Goal: Task Accomplishment & Management: Manage account settings

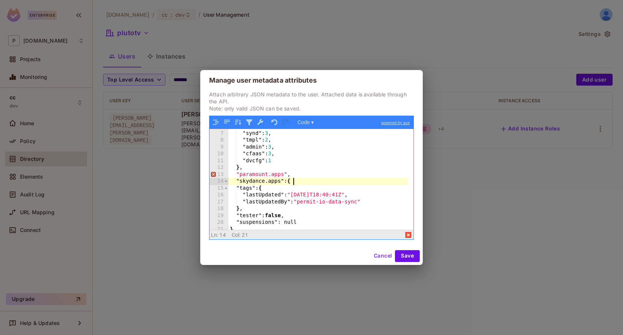
scroll to position [40, 0]
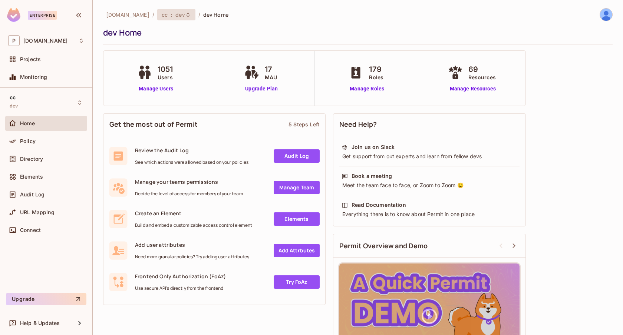
click at [157, 9] on div "cc : dev" at bounding box center [176, 15] width 38 height 12
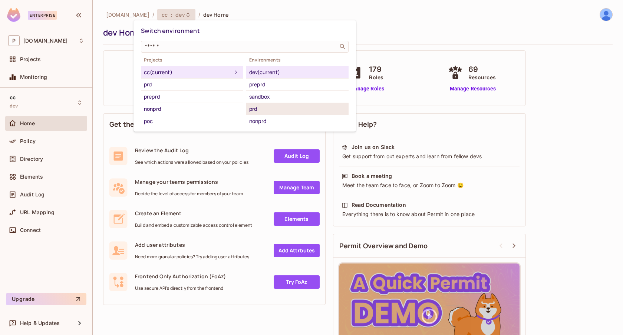
click at [265, 105] on div "prd" at bounding box center [297, 109] width 96 height 9
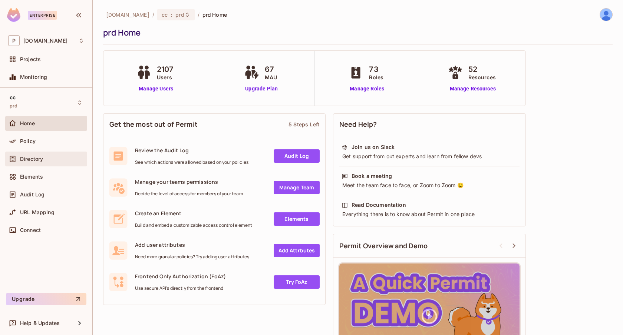
click at [29, 159] on span "Directory" at bounding box center [31, 159] width 23 height 6
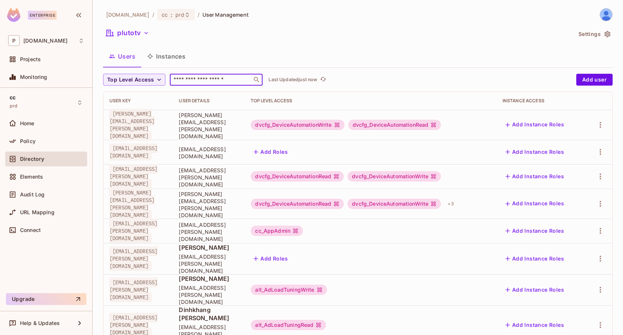
click at [222, 79] on input "text" at bounding box center [211, 79] width 78 height 7
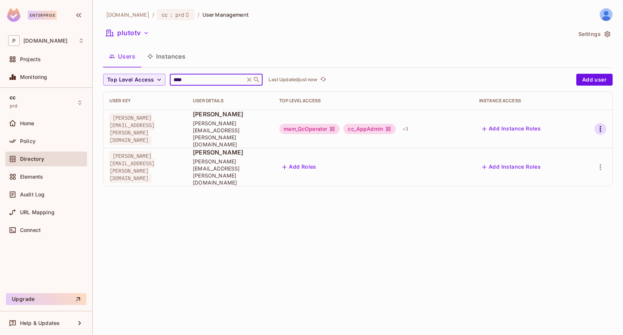
type input "****"
click at [599, 125] on icon "button" at bounding box center [600, 129] width 9 height 9
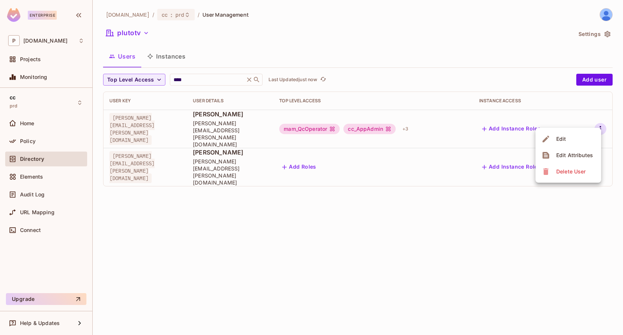
click at [575, 155] on div "Edit Attributes" at bounding box center [574, 155] width 37 height 7
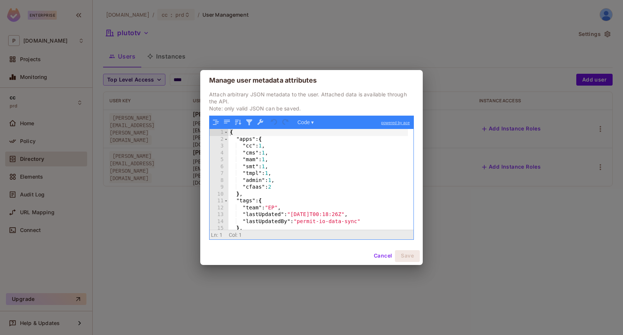
click at [275, 186] on div "{ "apps" : { "cc" : 1 , "cms" : 1 , "mam" : 1 , "smt" : 1 , "tmpl" : 1 , "admin…" at bounding box center [319, 186] width 180 height 114
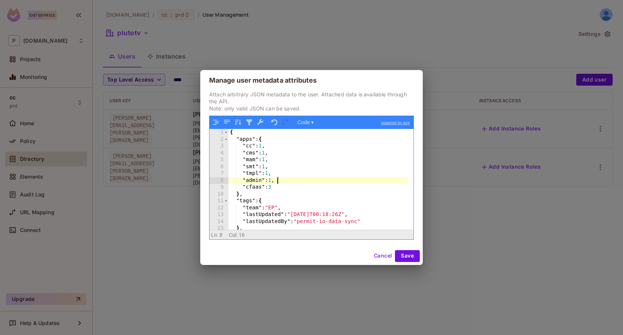
click at [300, 183] on div "{ "apps" : { "cc" : 1 , "cms" : 1 , "mam" : 1 , "smt" : 1 , "tmpl" : 1 , "admin…" at bounding box center [319, 186] width 180 height 114
click at [293, 190] on div "{ "apps" : { "cc" : 1 , "cms" : 1 , "mam" : 1 , "smt" : 1 , "tmpl" : 1 , "admin…" at bounding box center [319, 186] width 180 height 114
click at [413, 254] on button "Save" at bounding box center [407, 256] width 25 height 12
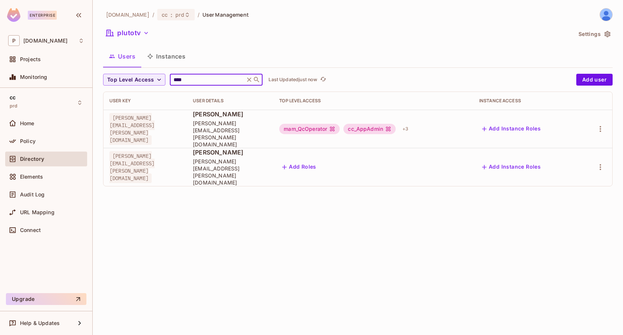
click at [191, 81] on input "****" at bounding box center [207, 79] width 70 height 7
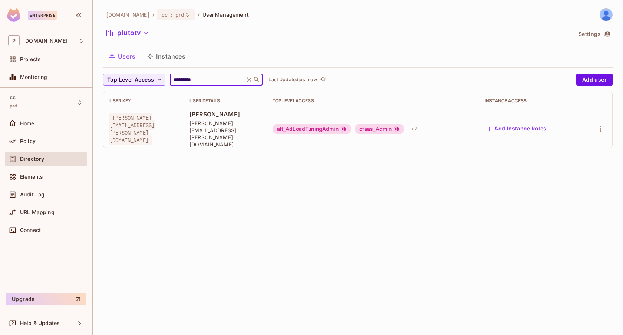
type input "*********"
click at [594, 124] on div at bounding box center [597, 129] width 20 height 12
click at [600, 125] on icon "button" at bounding box center [600, 129] width 9 height 9
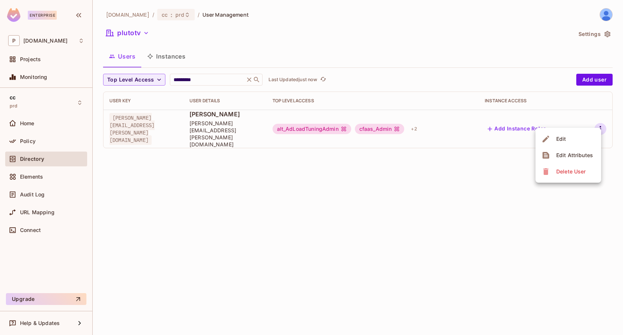
click at [570, 151] on span "Edit Attributes" at bounding box center [574, 156] width 41 height 12
